Goal: Register for event/course

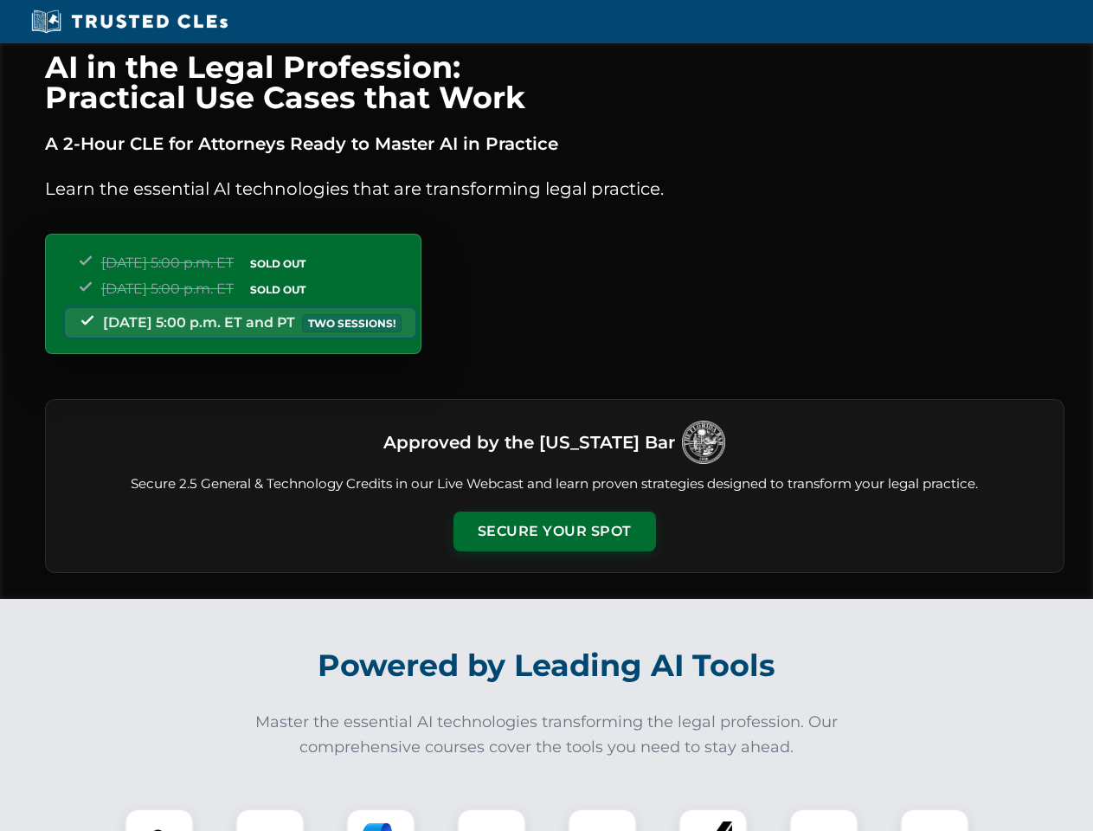
click at [554, 531] on button "Secure Your Spot" at bounding box center [555, 532] width 203 height 40
click at [159, 820] on img at bounding box center [159, 843] width 50 height 50
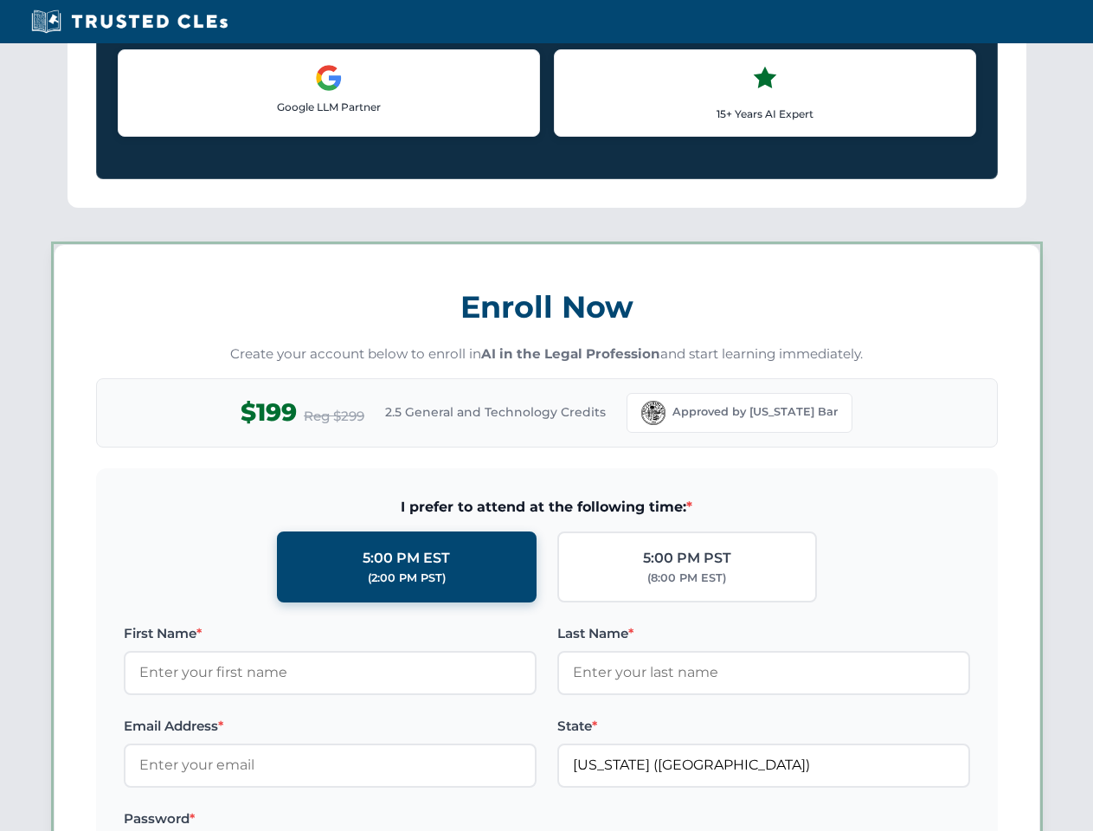
click at [381, 820] on label "Password *" at bounding box center [330, 818] width 413 height 21
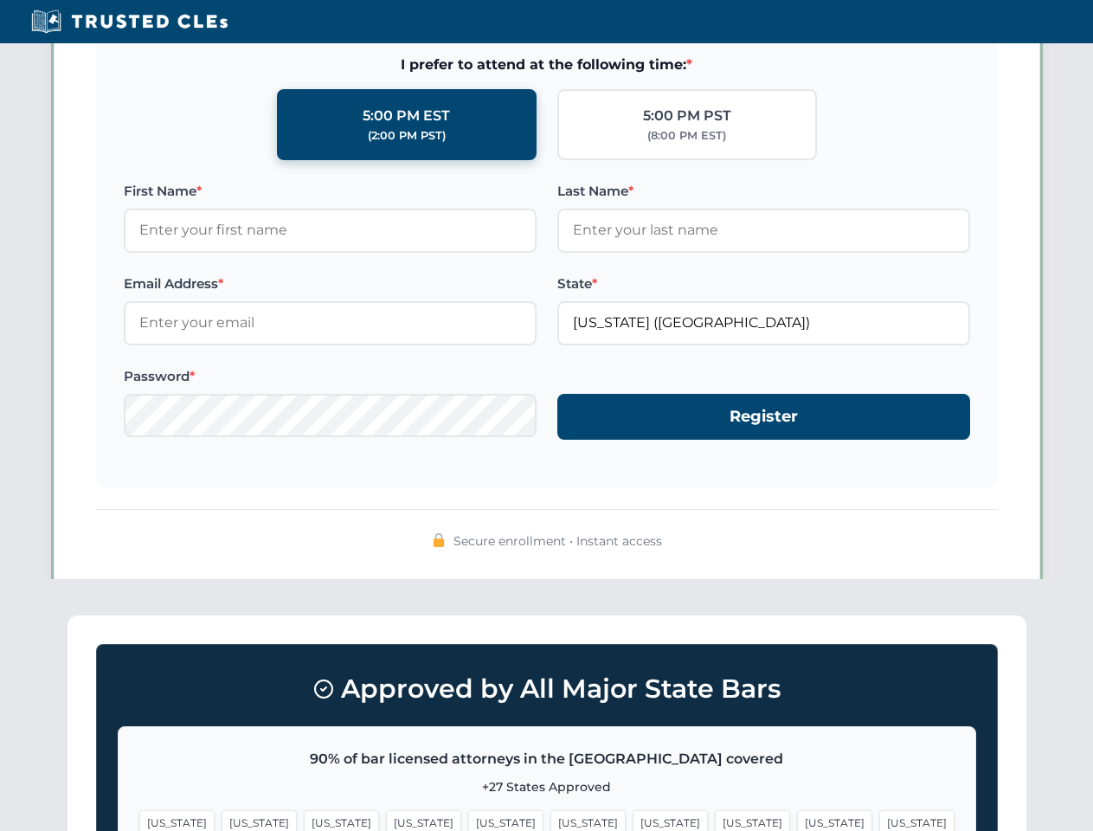
click at [797, 820] on span "[US_STATE]" at bounding box center [834, 822] width 75 height 25
